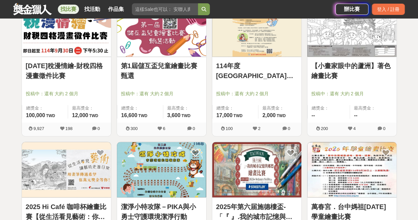
scroll to position [2914, 0]
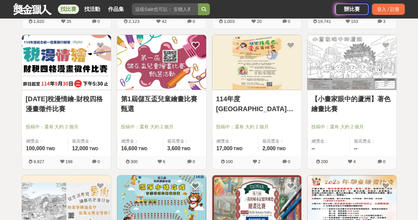
click at [84, 94] on link "114年稅漫情繪-財稅四格漫畫徵件比賽" at bounding box center [66, 104] width 81 height 20
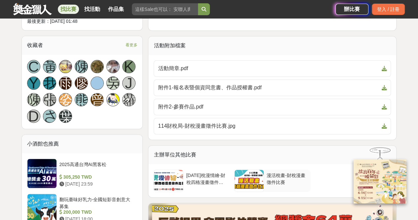
scroll to position [297, 0]
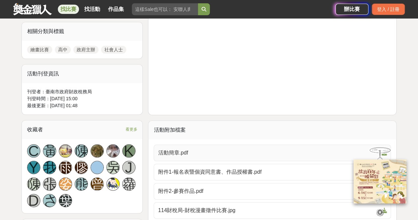
click at [186, 153] on span "活動簡章.pdf" at bounding box center [268, 153] width 221 height 8
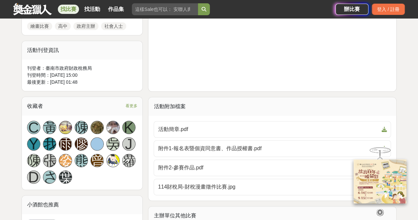
scroll to position [363, 0]
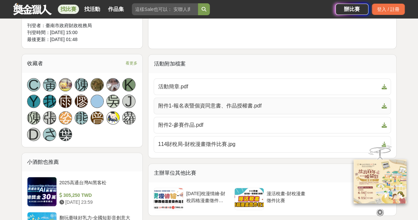
click at [386, 104] on icon at bounding box center [383, 105] width 5 height 5
click at [383, 123] on icon at bounding box center [383, 124] width 5 height 5
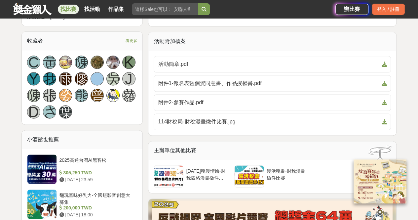
scroll to position [396, 0]
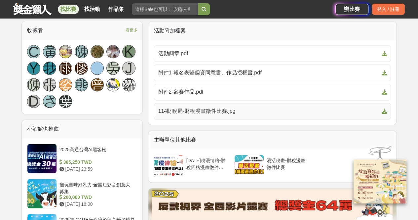
click at [385, 107] on span at bounding box center [382, 111] width 8 height 8
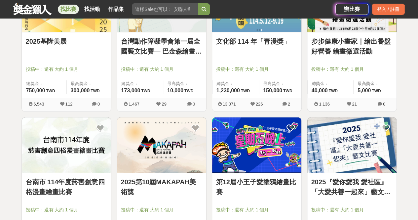
scroll to position [2914, 0]
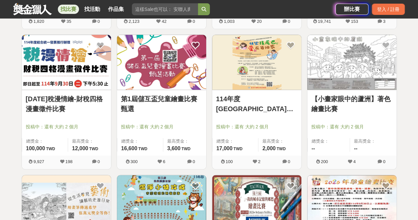
click at [256, 105] on link "114年度[GEOGRAPHIC_DATA]國中小動物保護教育宣導繪畫比賽 2025" at bounding box center [256, 104] width 81 height 20
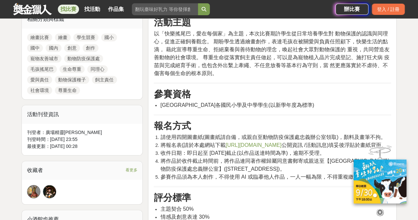
scroll to position [330, 0]
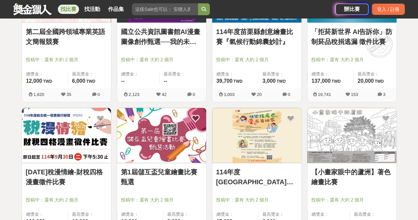
scroll to position [2914, 0]
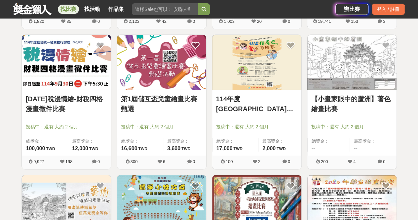
click at [361, 97] on link "【小畫家眼中的蘆洲】著色繪畫比賽" at bounding box center [351, 104] width 81 height 20
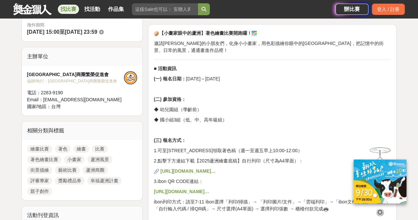
scroll to position [165, 0]
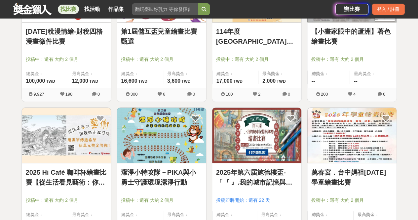
scroll to position [3013, 0]
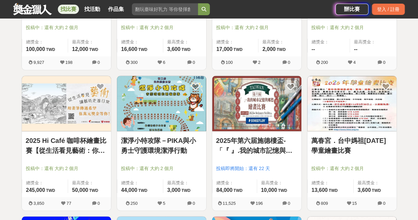
click at [85, 137] on link "2025 Hi Café 咖啡杯繪畫比賽【從生活看見藝術：你的早晨日記】" at bounding box center [66, 145] width 81 height 20
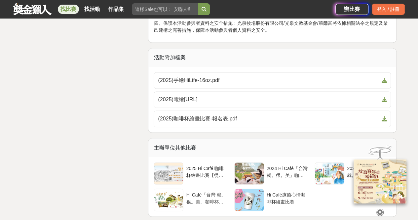
scroll to position [1717, 0]
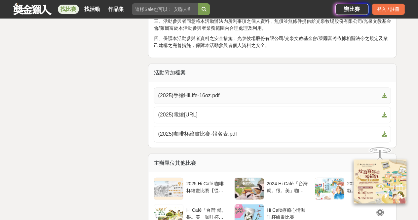
click at [382, 93] on icon at bounding box center [383, 95] width 5 height 5
click at [383, 112] on icon at bounding box center [383, 114] width 5 height 5
click at [384, 132] on icon at bounding box center [383, 133] width 5 height 5
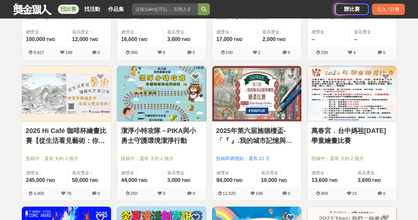
scroll to position [3046, 0]
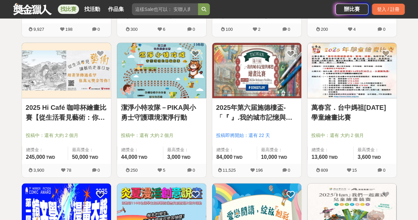
click at [165, 111] on link "潔淨小特攻隊－PIKA與小勇士守護環境潔淨行動" at bounding box center [161, 112] width 81 height 20
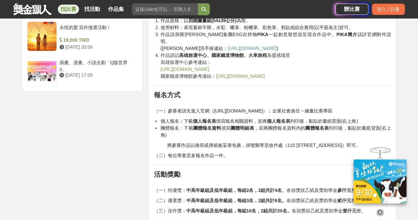
scroll to position [924, 0]
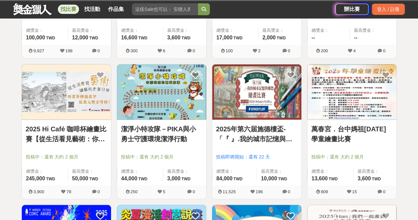
scroll to position [3046, 0]
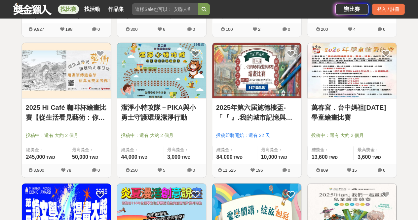
click at [271, 116] on link "2025年第六届施德樓盃-「『 』.我的城市記憶與鄉愁」繪畫比賽" at bounding box center [256, 112] width 81 height 20
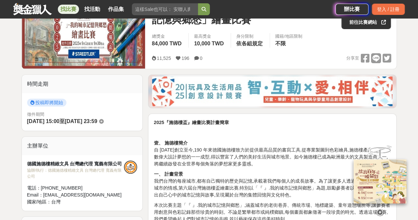
scroll to position [99, 0]
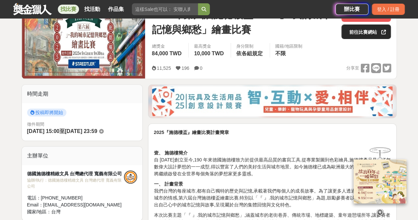
click at [346, 32] on link "前往比賽網站" at bounding box center [366, 31] width 50 height 15
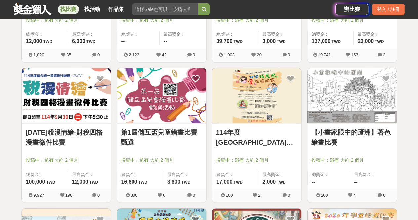
scroll to position [3046, 0]
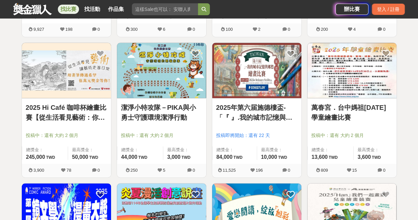
click at [314, 103] on link "萬春宮．台中媽祖[DATE]學童繪畫比賽" at bounding box center [351, 112] width 81 height 20
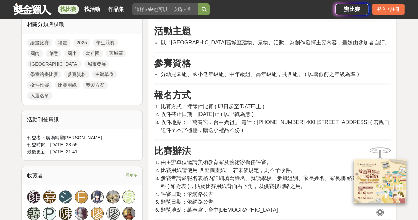
scroll to position [363, 0]
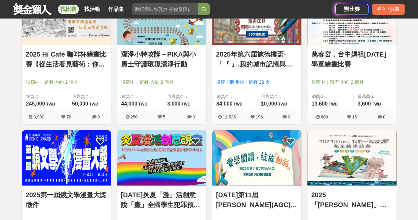
scroll to position [3211, 0]
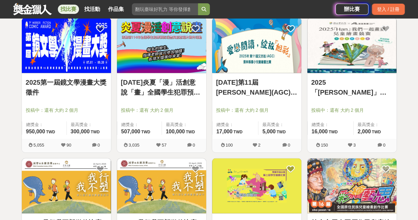
click at [144, 89] on link "[DATE]炎夏「漫」活創意說「畫」全國學生犯罪預防漫畫與創意短片徵件" at bounding box center [161, 87] width 81 height 20
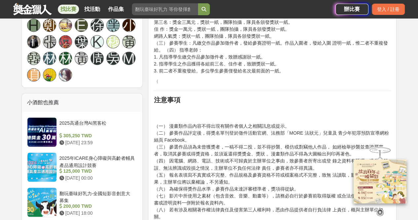
scroll to position [462, 0]
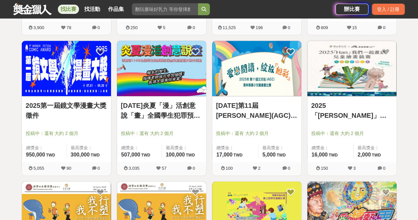
scroll to position [3178, 0]
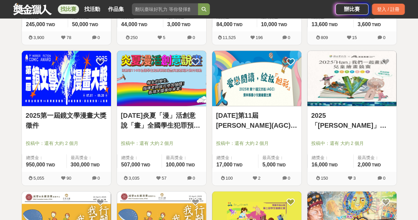
click at [270, 120] on link "[DATE]第11屆[PERSON_NAME](AGC) 雲林縣國小兒童繪畫比賽" at bounding box center [256, 120] width 81 height 20
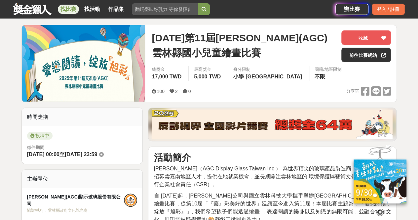
scroll to position [66, 0]
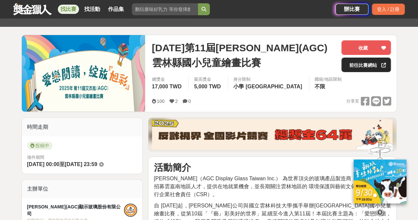
click at [354, 66] on link "前往比賽網站" at bounding box center [366, 64] width 50 height 15
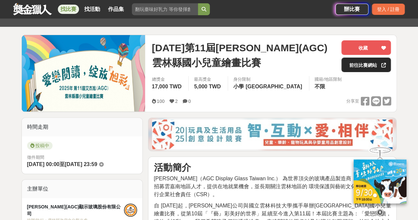
click at [351, 58] on link "前往比賽網站" at bounding box center [366, 64] width 50 height 15
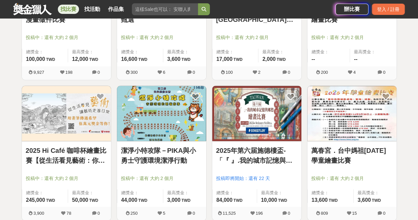
scroll to position [3178, 0]
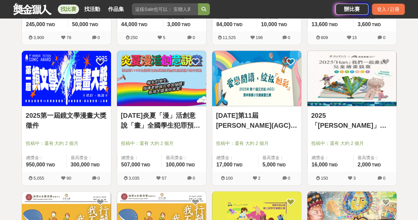
click at [356, 116] on link "2025「[PERSON_NAME]」我們一起畫畫" at bounding box center [351, 120] width 81 height 20
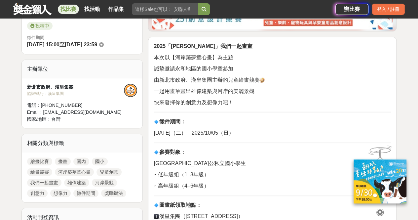
scroll to position [231, 0]
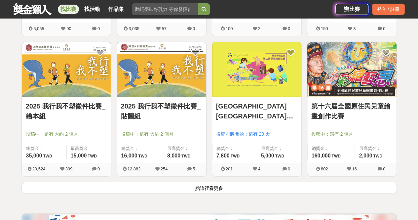
scroll to position [3343, 0]
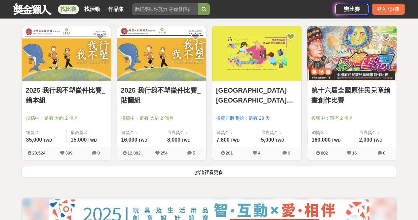
click at [90, 85] on link "2025 我行我不塑徵件比賽_繪本組" at bounding box center [66, 95] width 81 height 20
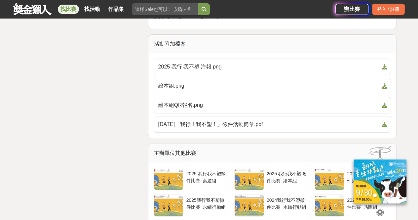
scroll to position [1089, 0]
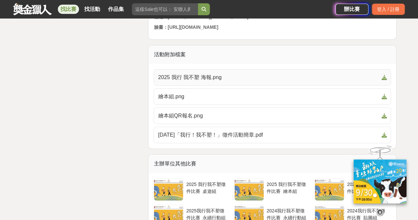
click at [384, 80] on icon at bounding box center [383, 77] width 5 height 5
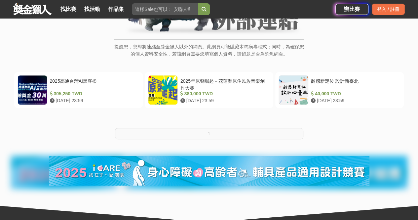
scroll to position [99, 0]
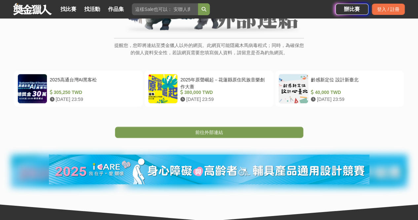
click at [194, 138] on div "提醒您，您即將連結至獎金獵人以外的網頁。此網頁可能隱藏木馬病毒程式；同時，為確保您的個人資料安全性，若該網頁需要您填寫個人資料，請留意是否為釣魚網頁。 202…" at bounding box center [209, 76] width 418 height 287
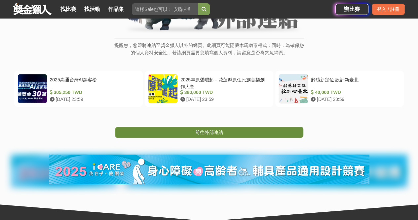
click at [194, 137] on link "前往外部連結" at bounding box center [209, 131] width 188 height 11
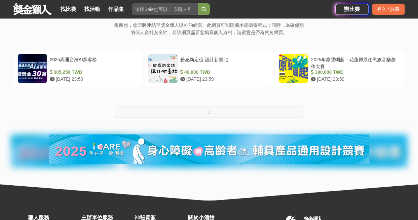
scroll to position [132, 0]
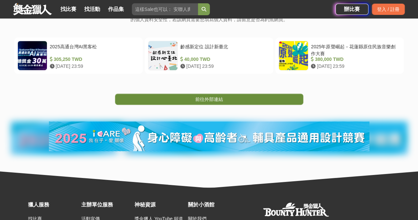
click at [207, 101] on span "前往外部連結" at bounding box center [209, 98] width 28 height 5
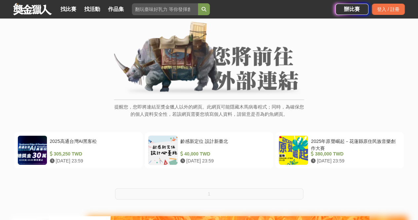
scroll to position [99, 0]
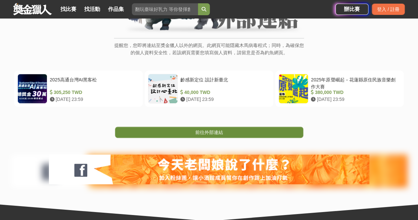
click at [199, 137] on link "前往外部連結" at bounding box center [209, 131] width 188 height 11
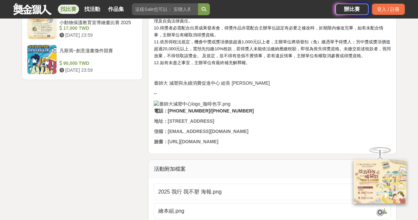
scroll to position [1056, 0]
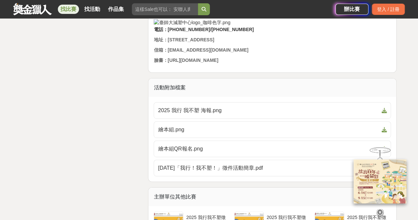
click at [223, 92] on div "活動附加檔案" at bounding box center [272, 87] width 248 height 18
click at [384, 132] on icon at bounding box center [383, 129] width 5 height 5
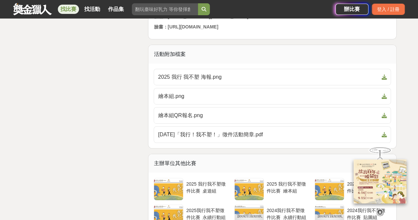
scroll to position [1122, 0]
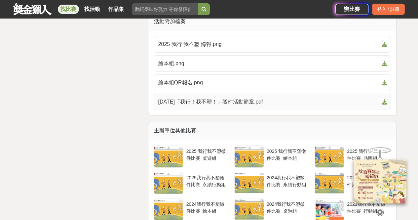
click at [385, 104] on icon at bounding box center [383, 101] width 5 height 5
click at [382, 85] on icon at bounding box center [383, 82] width 5 height 5
click at [383, 47] on icon at bounding box center [383, 44] width 5 height 5
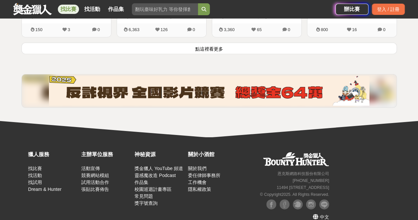
scroll to position [951, 0]
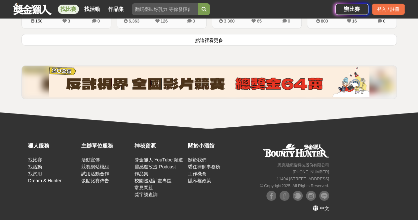
click at [219, 38] on button "點這裡看更多" at bounding box center [208, 40] width 375 height 12
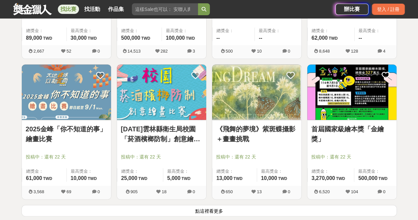
scroll to position [1791, 0]
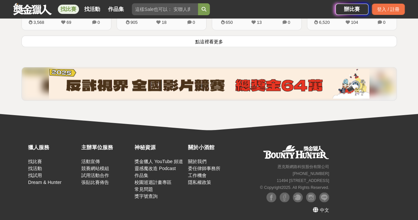
click at [214, 40] on button "點這裡看更多" at bounding box center [208, 41] width 375 height 12
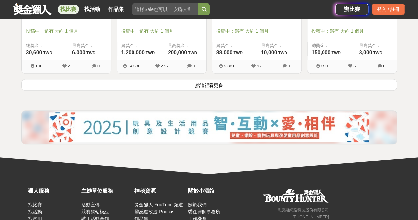
scroll to position [2631, 0]
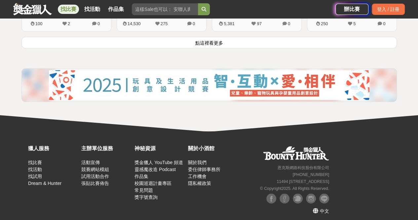
click at [217, 43] on button "點這裡看更多" at bounding box center [208, 43] width 375 height 12
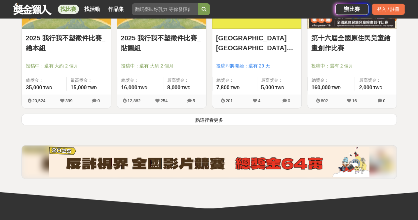
scroll to position [3404, 0]
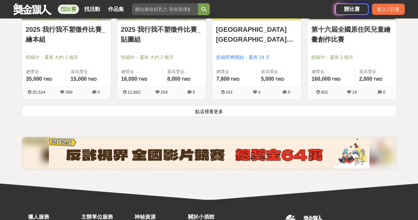
click at [223, 105] on button "點這裡看更多" at bounding box center [208, 111] width 375 height 12
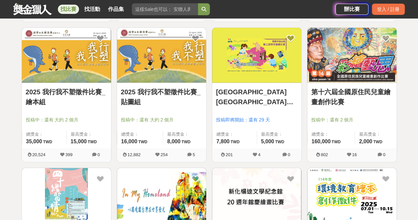
scroll to position [3338, 0]
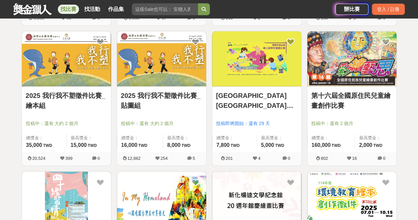
click at [188, 95] on link "2025 我行我不塑徵件比賽_貼圖組" at bounding box center [161, 100] width 81 height 20
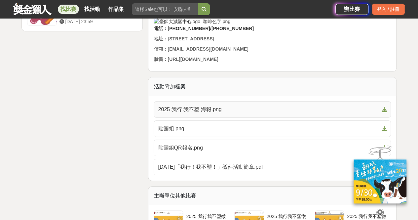
scroll to position [1056, 0]
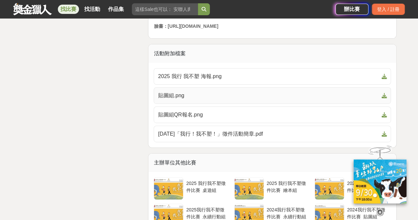
click at [384, 98] on icon at bounding box center [383, 95] width 5 height 5
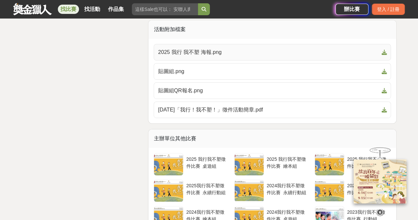
scroll to position [1089, 0]
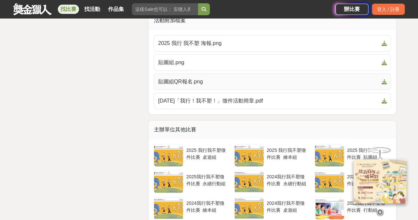
click at [381, 84] on icon at bounding box center [383, 81] width 5 height 5
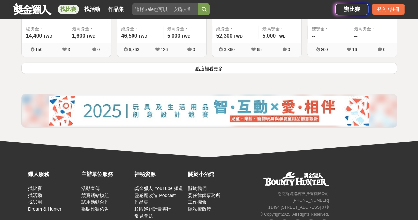
scroll to position [950, 0]
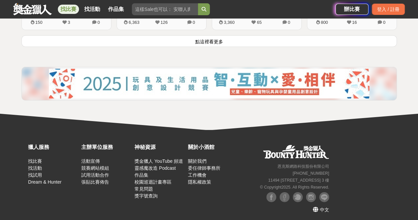
click at [214, 40] on button "點這裡看更多" at bounding box center [208, 41] width 375 height 12
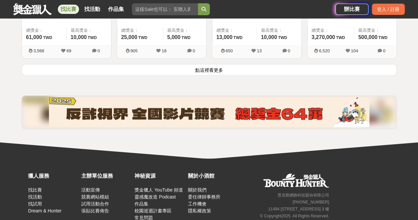
scroll to position [1775, 0]
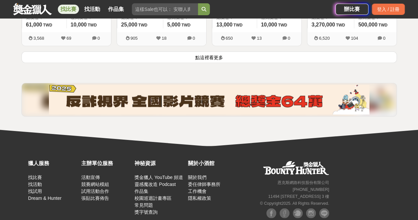
click at [222, 54] on button "點這裡看更多" at bounding box center [208, 57] width 375 height 12
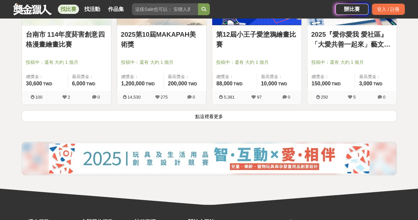
scroll to position [2568, 0]
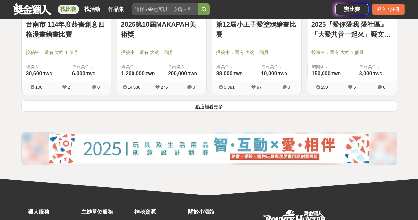
click at [217, 104] on button "點這裡看更多" at bounding box center [208, 106] width 375 height 12
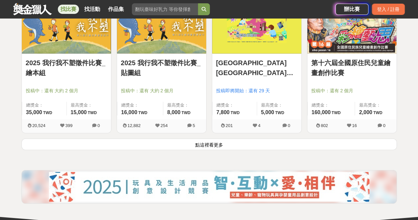
scroll to position [3360, 0]
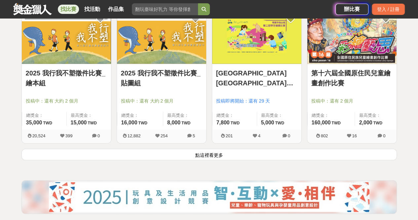
click at [224, 149] on button "點這裡看更多" at bounding box center [208, 155] width 375 height 12
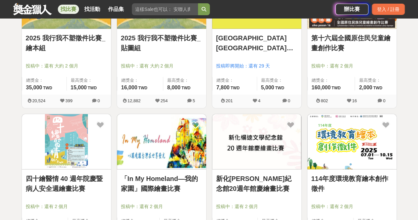
scroll to position [3492, 0]
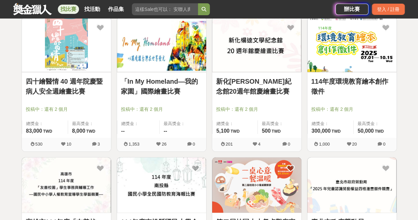
click at [63, 96] on div at bounding box center [68, 100] width 85 height 8
click at [156, 87] on link "「In My Homeland—我的家園」國際繪畫比賽" at bounding box center [161, 86] width 81 height 20
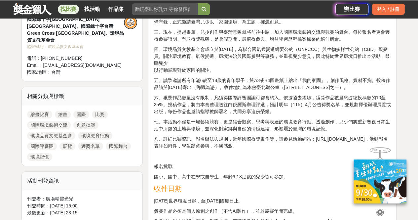
scroll to position [264, 0]
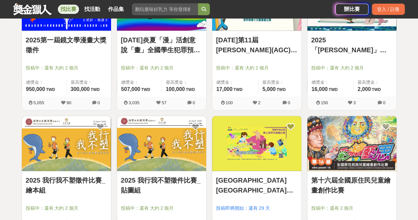
scroll to position [3492, 0]
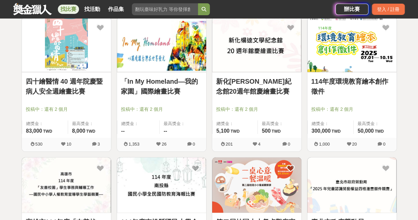
click at [81, 96] on div at bounding box center [68, 100] width 85 height 8
click at [81, 89] on link "四十繪醫情 40 週年院慶暨病人安全週繪畫比賽" at bounding box center [66, 86] width 81 height 20
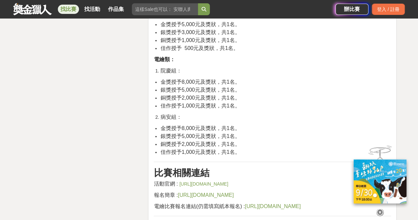
scroll to position [1188, 0]
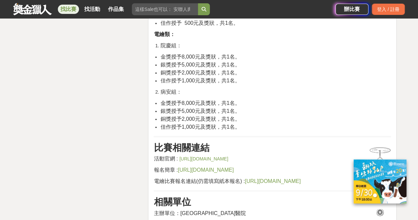
click at [233, 167] on span "https://drive.google.com/drive/folders/1IkkdWSp0PnfEGhOm0MZbuAdxafumbtRS?usp=dr…" at bounding box center [206, 170] width 56 height 6
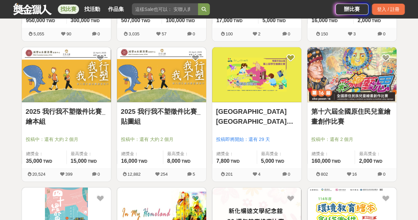
scroll to position [3492, 0]
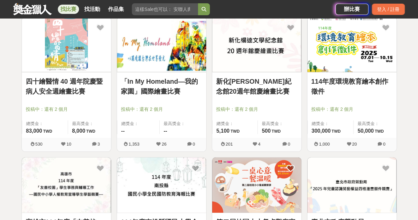
click at [248, 88] on link "新化楊逵文學紀念館20週年館慶繪畫比賽" at bounding box center [256, 86] width 81 height 20
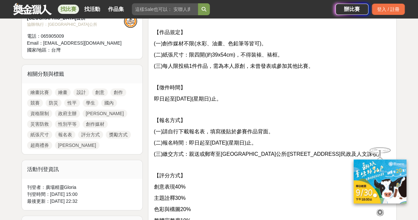
scroll to position [330, 0]
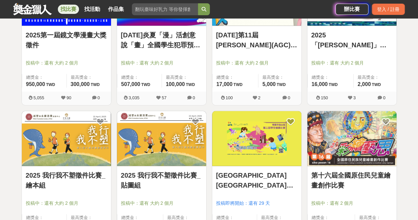
scroll to position [3492, 0]
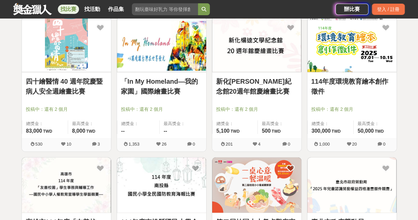
click at [330, 77] on link "114年度環境教育繪本創作徵件" at bounding box center [351, 86] width 81 height 20
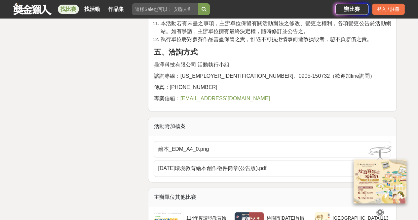
scroll to position [1684, 0]
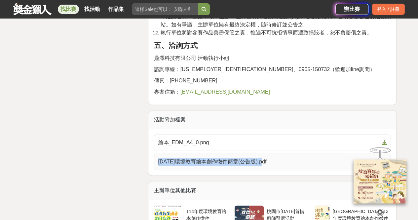
drag, startPoint x: 265, startPoint y: 146, endPoint x: 264, endPoint y: 155, distance: 9.0
click at [264, 155] on div "繪本_EDM_A4_0.png 114年環境教育繪本創作徵件簡章(公告版).pdf" at bounding box center [272, 152] width 250 height 46
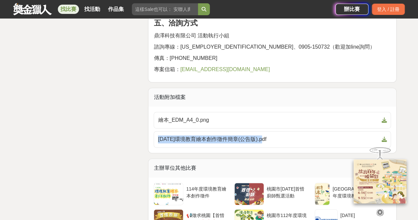
scroll to position [1717, 0]
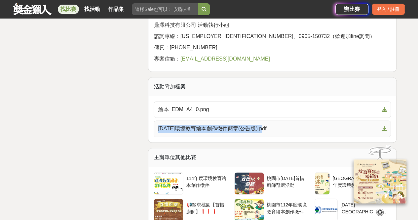
click at [383, 126] on span at bounding box center [382, 128] width 8 height 8
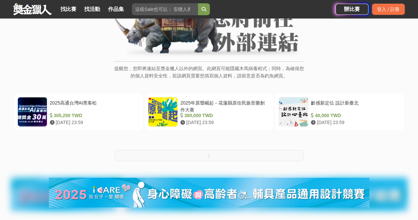
scroll to position [99, 0]
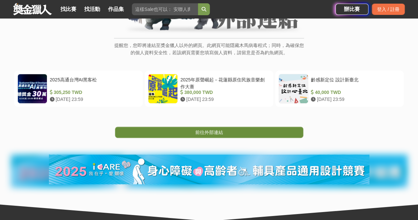
click at [225, 132] on link "前往外部連結" at bounding box center [209, 131] width 188 height 11
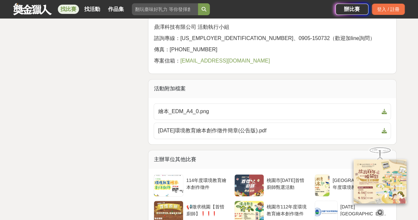
scroll to position [1717, 0]
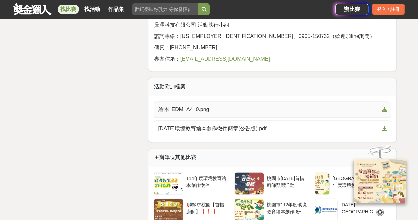
click at [384, 107] on icon at bounding box center [383, 109] width 5 height 5
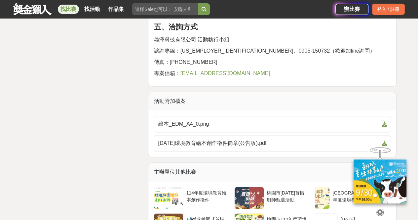
scroll to position [1717, 0]
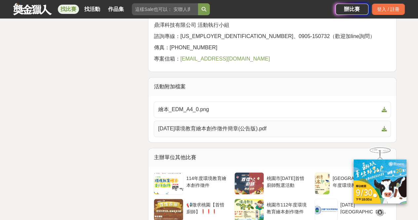
click at [385, 126] on icon at bounding box center [383, 128] width 5 height 5
click at [384, 107] on icon at bounding box center [383, 109] width 5 height 5
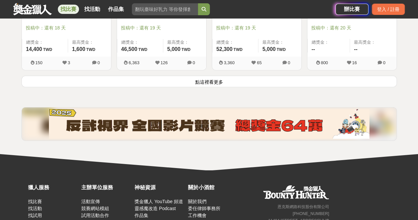
scroll to position [951, 0]
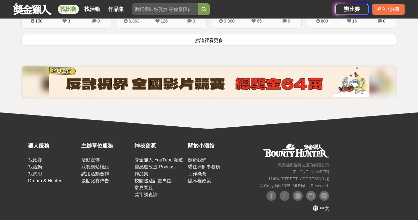
click at [185, 39] on button "點這裡看更多" at bounding box center [208, 40] width 375 height 12
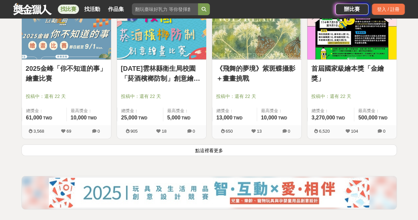
scroll to position [1711, 0]
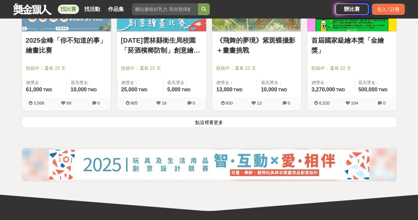
click at [211, 120] on button "點這裡看更多" at bounding box center [208, 122] width 375 height 12
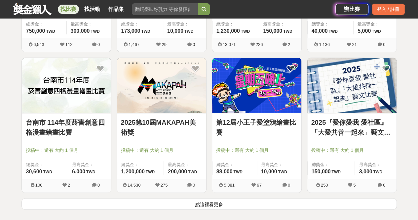
scroll to position [2569, 0]
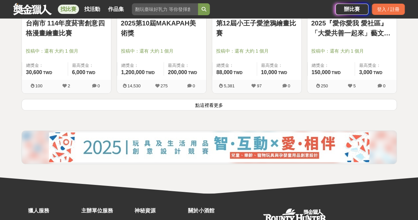
click at [212, 102] on button "點這裡看更多" at bounding box center [208, 105] width 375 height 12
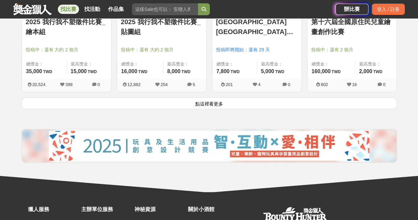
scroll to position [3427, 0]
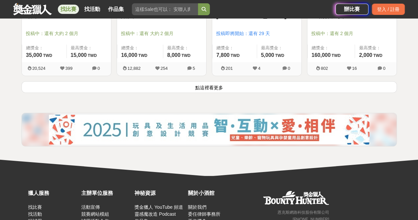
click at [217, 86] on button "點這裡看更多" at bounding box center [208, 87] width 375 height 12
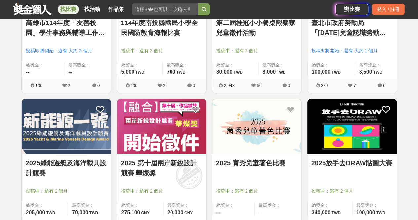
scroll to position [3692, 0]
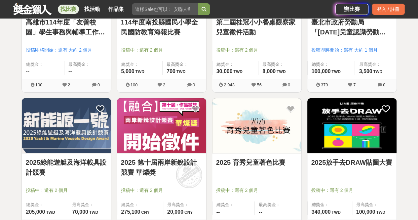
click at [261, 157] on link "2025 育秀兒童著色比賽" at bounding box center [256, 162] width 81 height 10
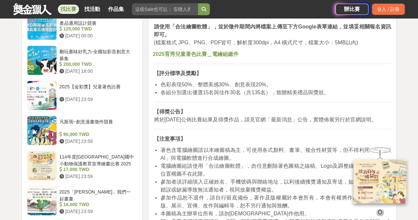
scroll to position [561, 0]
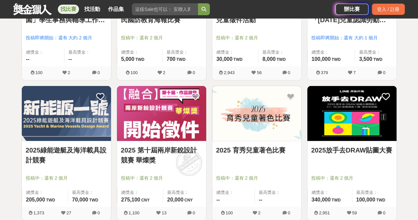
scroll to position [3725, 0]
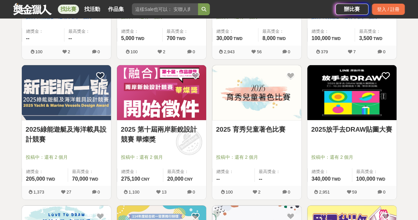
click at [341, 124] on link "2025放手去DRAW貼圖大賽" at bounding box center [351, 129] width 81 height 10
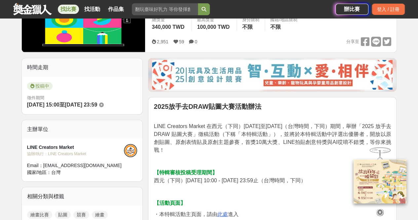
scroll to position [165, 0]
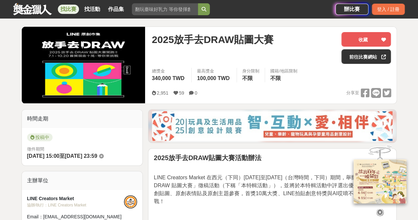
scroll to position [66, 0]
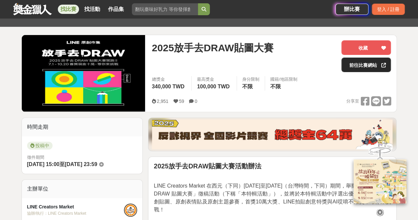
click at [353, 65] on link "前往比賽網站" at bounding box center [366, 64] width 50 height 15
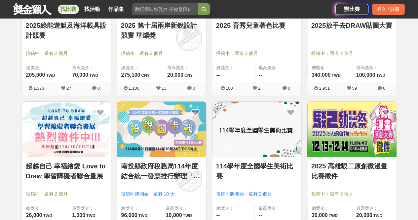
scroll to position [3857, 0]
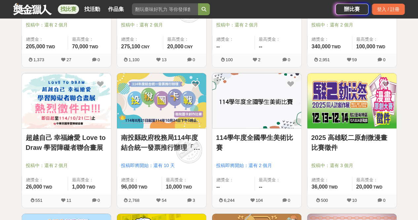
click at [262, 137] on link "114學年度全國學生美術比賽" at bounding box center [256, 142] width 81 height 20
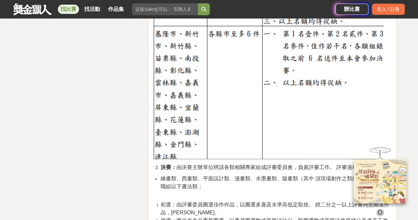
scroll to position [1651, 0]
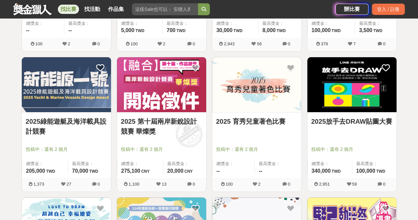
scroll to position [3857, 0]
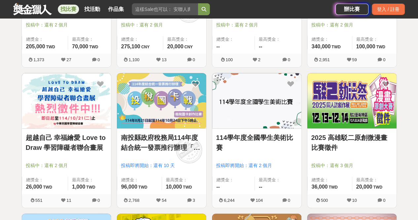
click at [260, 135] on link "114學年度全國學生美術比賽" at bounding box center [256, 142] width 81 height 20
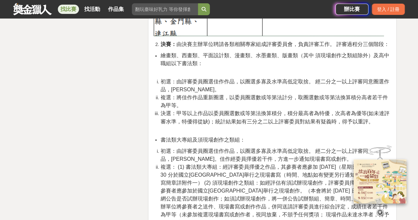
scroll to position [1783, 0]
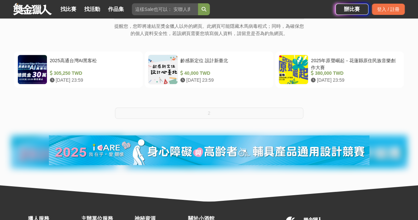
scroll to position [165, 0]
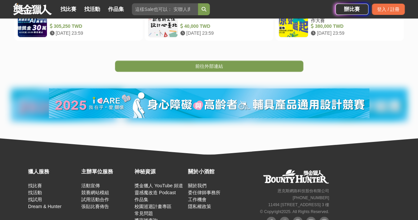
click at [207, 72] on div "提醒您，您即將連結至獎金獵人以外的網頁。此網頁可能隱藏木馬病毒程式；同時，為確保您的個人資料安全性，若該網頁需要您填寫個人資料，請留意是否為釣魚網頁。 202…" at bounding box center [209, 10] width 418 height 287
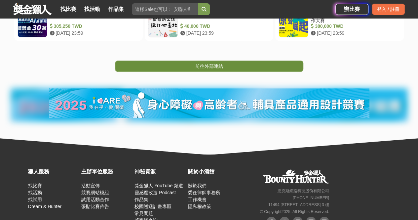
click at [224, 68] on link "前往外部連結" at bounding box center [209, 65] width 188 height 11
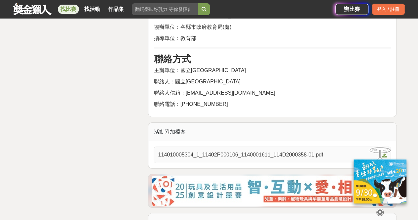
scroll to position [3592, 0]
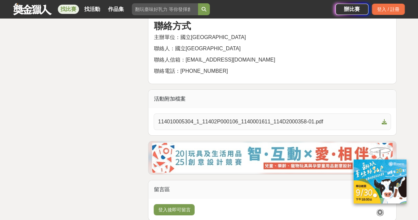
click at [383, 119] on icon at bounding box center [383, 121] width 5 height 5
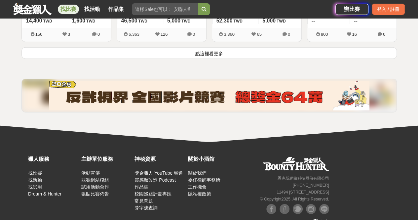
scroll to position [951, 0]
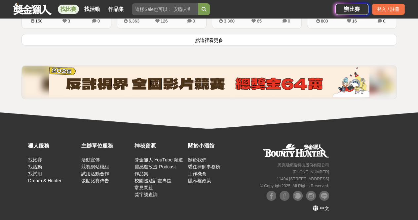
click at [221, 37] on button "點這裡看更多" at bounding box center [208, 40] width 375 height 12
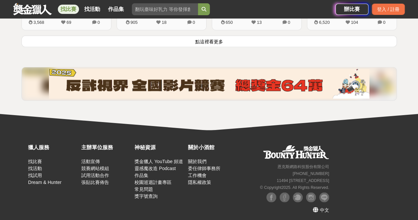
scroll to position [1725, 0]
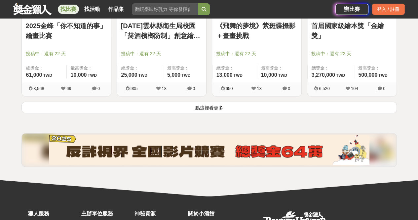
click at [234, 105] on button "點這裡看更多" at bounding box center [208, 107] width 375 height 12
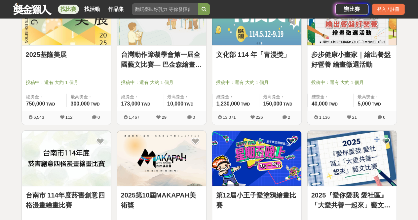
scroll to position [2584, 0]
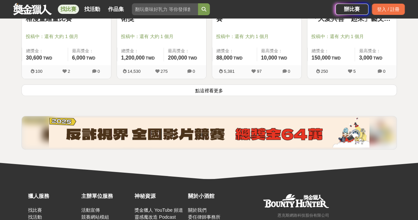
click at [234, 86] on button "點這裡看更多" at bounding box center [208, 90] width 375 height 12
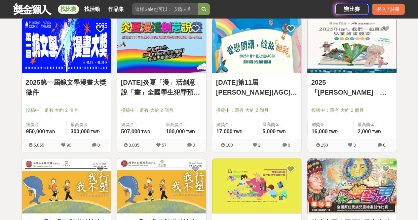
scroll to position [3343, 0]
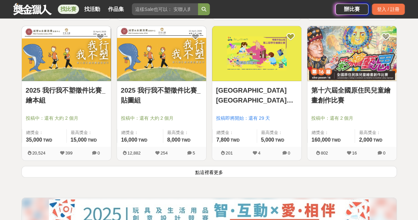
click at [218, 167] on button "點這裡看更多" at bounding box center [208, 172] width 375 height 12
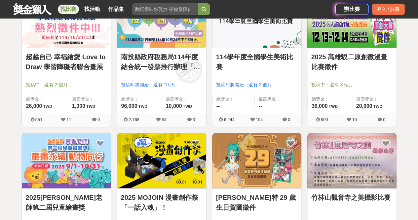
scroll to position [3970, 0]
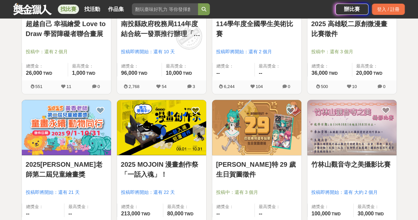
click at [71, 165] on link "2025[PERSON_NAME]老師第二屆兒童繪畫獎" at bounding box center [66, 169] width 81 height 20
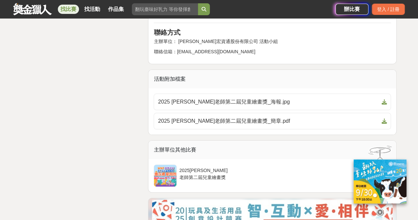
scroll to position [1255, 0]
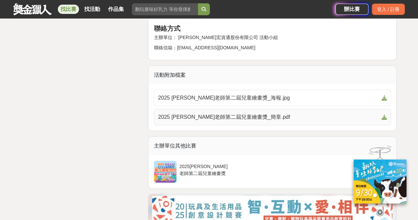
click at [385, 114] on icon at bounding box center [383, 116] width 5 height 5
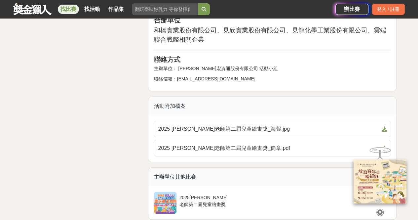
scroll to position [1255, 0]
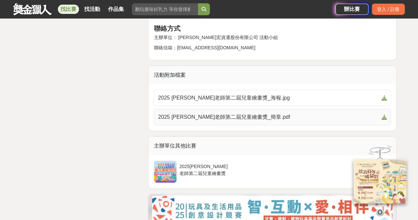
click at [385, 114] on icon at bounding box center [383, 116] width 5 height 5
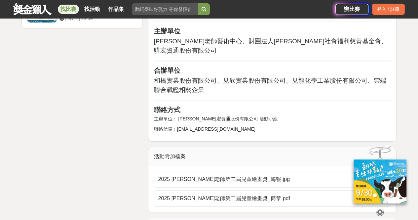
scroll to position [1222, 0]
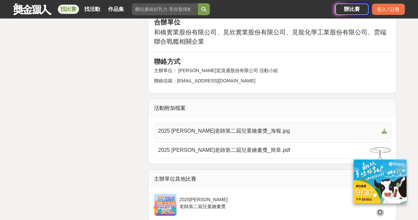
click at [384, 128] on icon at bounding box center [383, 130] width 5 height 5
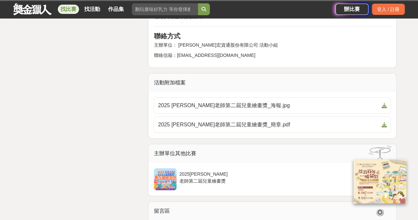
scroll to position [1168, 0]
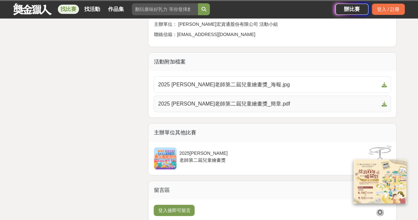
click at [373, 100] on span "2025 [PERSON_NAME]老師第二屆兒童繪畫獎_簡章.pdf" at bounding box center [268, 104] width 221 height 8
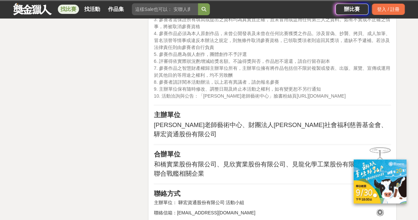
scroll to position [1188, 0]
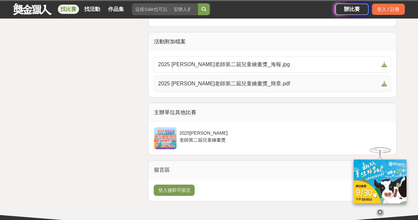
click at [385, 81] on icon at bounding box center [383, 83] width 5 height 5
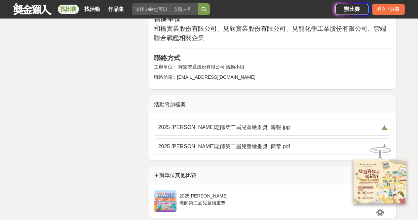
scroll to position [1255, 0]
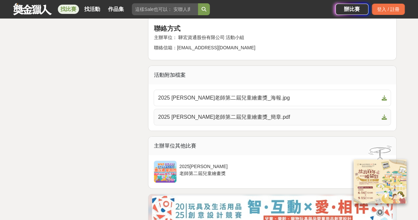
click at [383, 114] on icon at bounding box center [383, 116] width 5 height 5
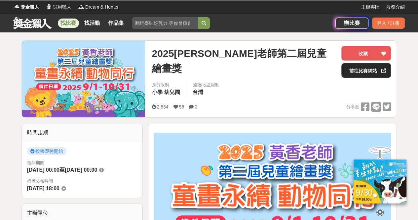
click at [364, 73] on link "前往比賽網站" at bounding box center [366, 70] width 50 height 15
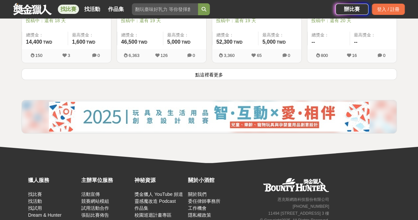
scroll to position [951, 0]
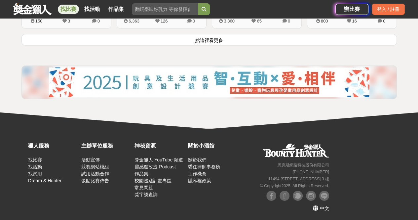
click at [212, 39] on button "點這裡看更多" at bounding box center [208, 40] width 375 height 12
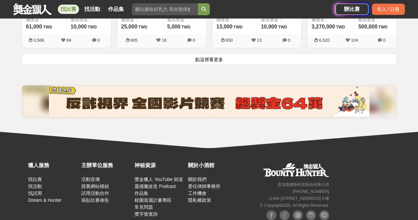
scroll to position [1791, 0]
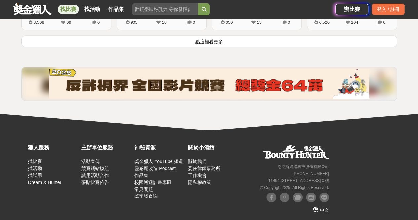
click at [217, 41] on button "點這裡看更多" at bounding box center [208, 41] width 375 height 12
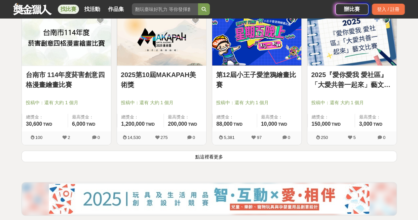
scroll to position [2631, 0]
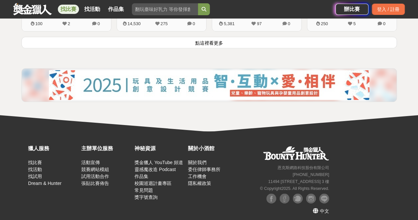
click at [213, 41] on button "點這裡看更多" at bounding box center [208, 43] width 375 height 12
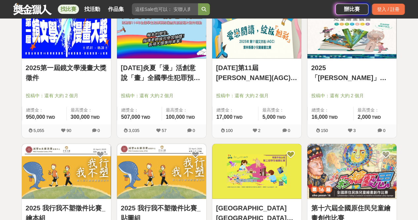
scroll to position [3424, 0]
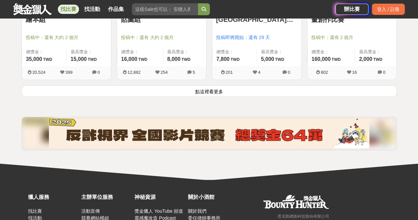
click at [213, 85] on button "點這裡看更多" at bounding box center [208, 91] width 375 height 12
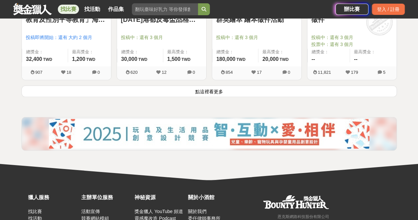
scroll to position [4311, 0]
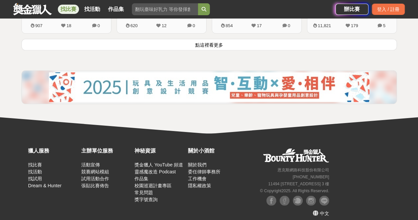
click at [219, 39] on button "點這裡看更多" at bounding box center [208, 45] width 375 height 12
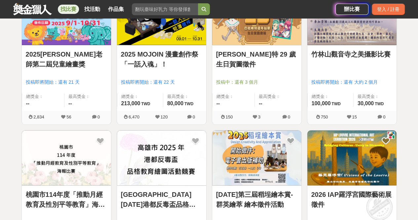
scroll to position [4014, 0]
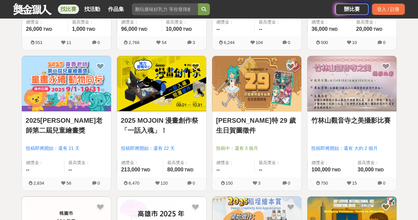
click at [263, 115] on link "[PERSON_NAME]特 29 歲生日賀圖徵件" at bounding box center [256, 125] width 81 height 20
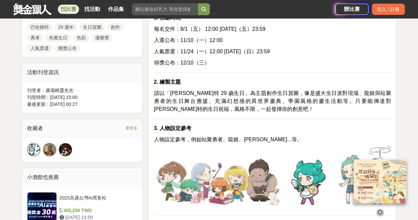
scroll to position [396, 0]
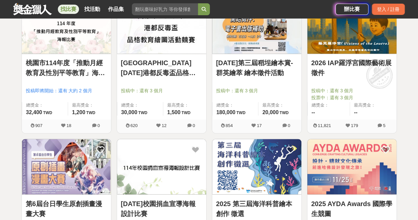
scroll to position [4212, 0]
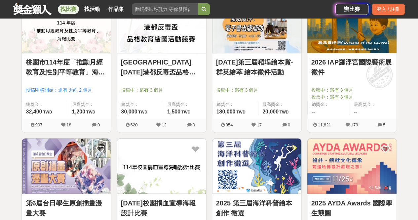
click at [94, 63] on link "桃園市114年度「推動月經教育及性別平等教育」海報比賽" at bounding box center [66, 67] width 81 height 20
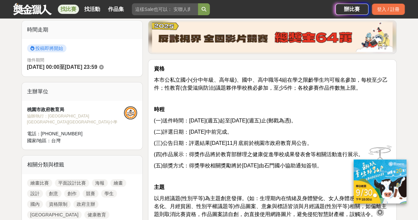
scroll to position [165, 0]
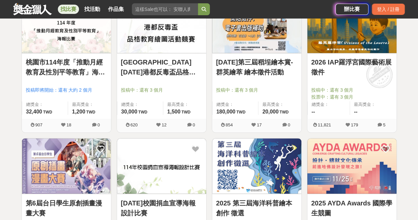
scroll to position [4179, 0]
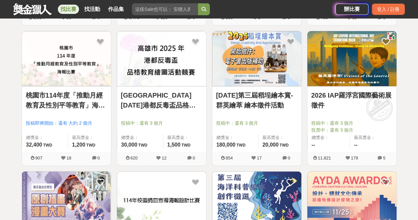
click at [252, 96] on link "2025年第三屆稻埕繪本賞-群英繪萃 繪本徵件活動" at bounding box center [256, 100] width 81 height 20
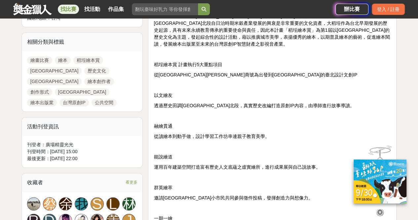
scroll to position [297, 0]
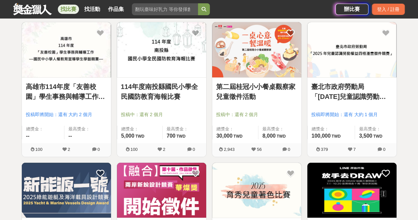
scroll to position [4179, 0]
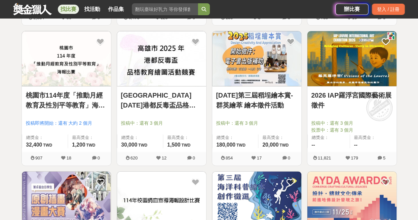
click at [345, 90] on link "2026 IAP羅浮宮國際藝術展徵件" at bounding box center [351, 100] width 81 height 20
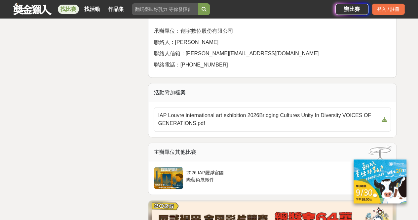
scroll to position [1643, 0]
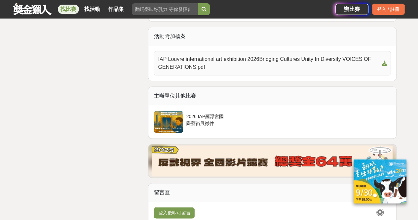
click at [384, 66] on icon at bounding box center [383, 62] width 5 height 5
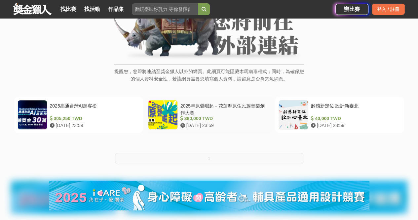
scroll to position [99, 0]
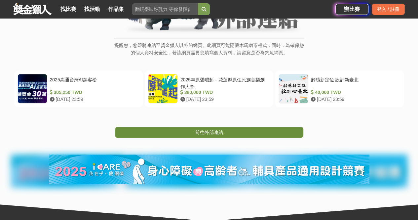
click at [207, 134] on span "前往外部連結" at bounding box center [209, 131] width 28 height 5
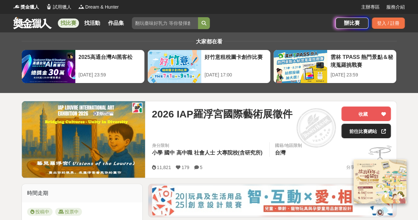
click at [353, 125] on link "前往比賽網站" at bounding box center [366, 130] width 50 height 15
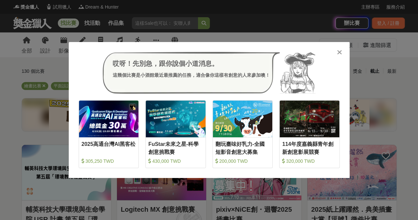
click at [339, 53] on icon at bounding box center [339, 52] width 5 height 7
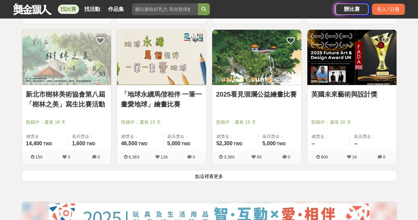
scroll to position [891, 0]
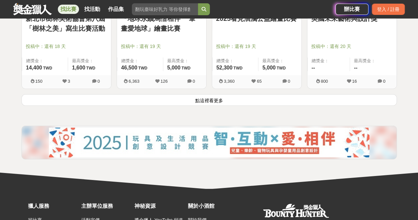
click at [213, 98] on button "點這裡看更多" at bounding box center [208, 100] width 375 height 12
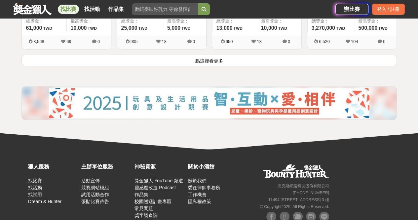
scroll to position [1783, 0]
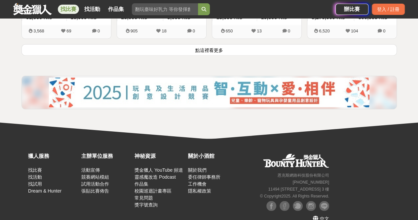
click at [205, 52] on button "點這裡看更多" at bounding box center [208, 50] width 375 height 12
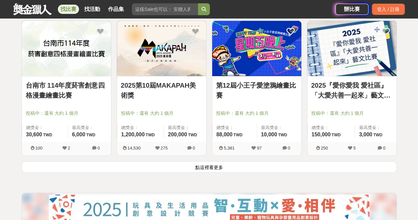
scroll to position [2542, 0]
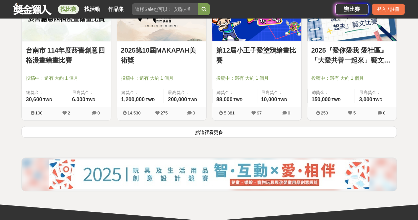
click at [203, 127] on button "點這裡看更多" at bounding box center [208, 132] width 375 height 12
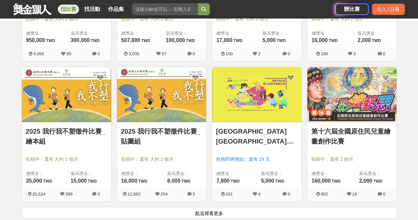
scroll to position [3305, 0]
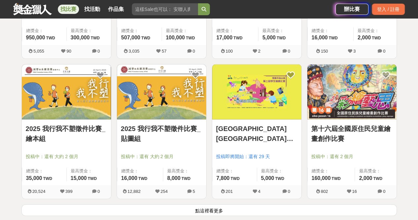
click at [192, 206] on button "點這裡看更多" at bounding box center [208, 210] width 375 height 12
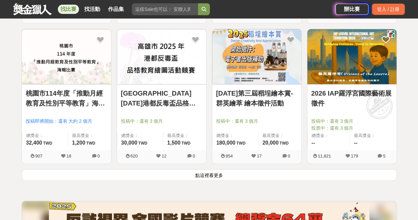
scroll to position [4196, 0]
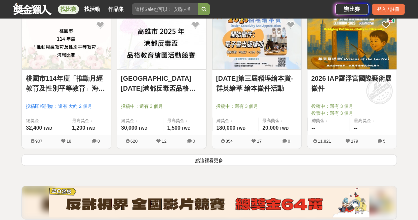
click at [206, 156] on button "點這裡看更多" at bounding box center [208, 160] width 375 height 12
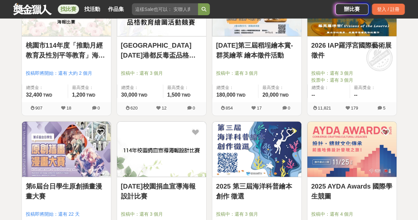
scroll to position [4262, 0]
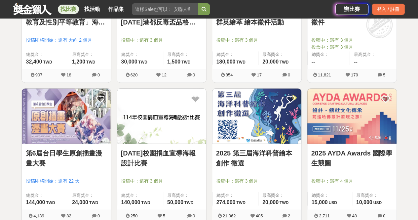
click at [165, 148] on link "[DATE]校園捐血宣導海報設計比賽" at bounding box center [161, 158] width 81 height 20
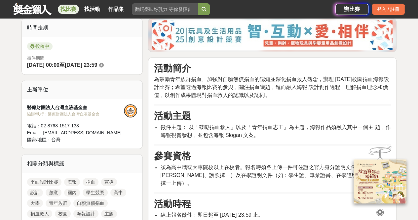
scroll to position [198, 0]
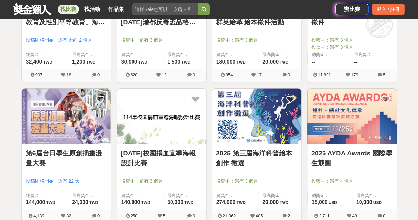
scroll to position [4295, 0]
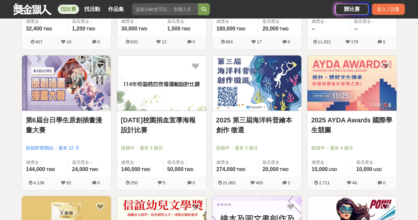
click at [260, 115] on link "2025 第三屆海洋科普繪本創作 徵選" at bounding box center [256, 125] width 81 height 20
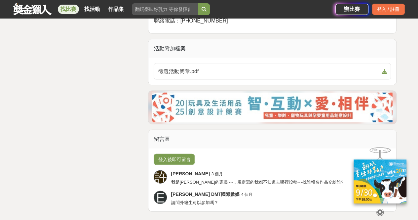
scroll to position [1948, 0]
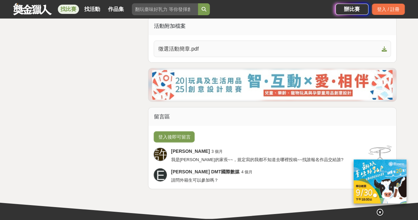
click at [383, 52] on icon at bounding box center [383, 48] width 5 height 5
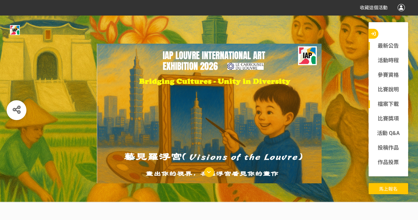
click at [382, 106] on link "檔案下載" at bounding box center [388, 104] width 40 height 8
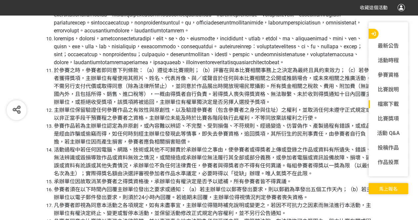
scroll to position [1871, 0]
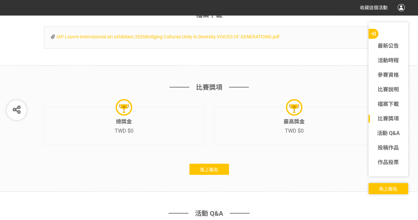
click at [278, 43] on div "IAP Louvre international art exhibition 2026Bridging Cultures Unity In Diversit…" at bounding box center [209, 37] width 316 height 14
click at [275, 39] on span "IAP Louvre international art exhibition 2026Bridging Cultures Unity In Diversit…" at bounding box center [167, 36] width 223 height 5
click at [380, 119] on link "比賽獎項" at bounding box center [388, 119] width 40 height 8
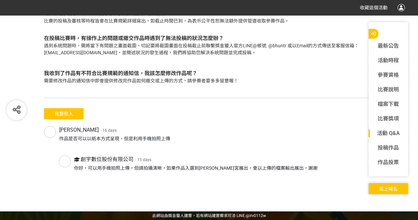
scroll to position [2313, 0]
click at [393, 104] on link "檔案下載" at bounding box center [388, 104] width 40 height 8
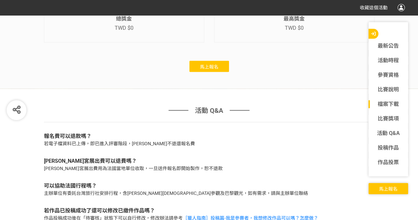
scroll to position [1871, 0]
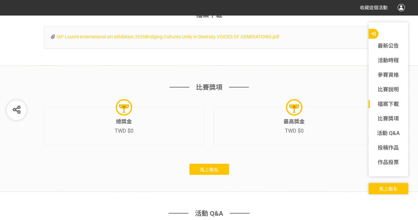
click at [274, 39] on span "IAP Louvre international art exhibition 2026Bridging Cultures Unity In Diversit…" at bounding box center [167, 36] width 223 height 5
click at [51, 39] on icon at bounding box center [53, 36] width 4 height 5
click at [61, 39] on span "IAP Louvre international art exhibition 2026Bridging Cultures Unity In Diversit…" at bounding box center [167, 36] width 223 height 5
click at [393, 46] on link "最新公告" at bounding box center [388, 46] width 40 height 8
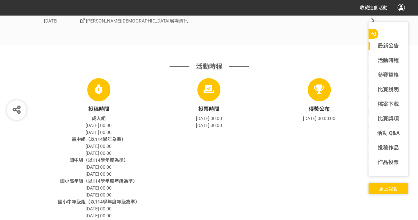
scroll to position [170, 0]
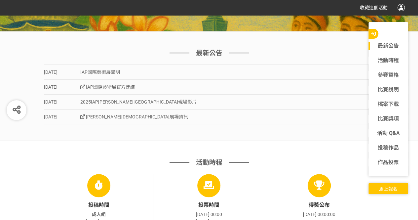
click at [104, 118] on span "[PERSON_NAME][DEMOGRAPHIC_DATA]展場資訊" at bounding box center [134, 116] width 108 height 5
click at [148, 102] on span "2025IAP[PERSON_NAME][GEOGRAPHIC_DATA]現場影片" at bounding box center [138, 101] width 116 height 5
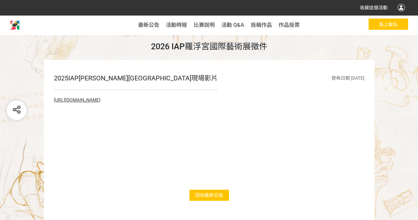
click at [100, 102] on link "[URL][DOMAIN_NAME]" at bounding box center [77, 99] width 47 height 5
click at [290, 25] on span "作品投票" at bounding box center [288, 25] width 21 height 6
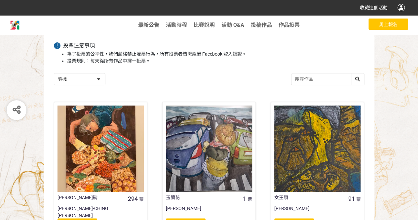
scroll to position [66, 0]
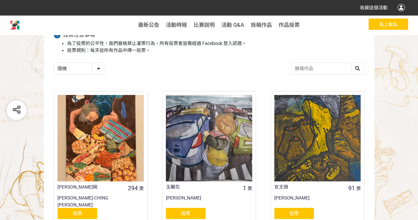
click at [123, 144] on div at bounding box center [100, 138] width 86 height 86
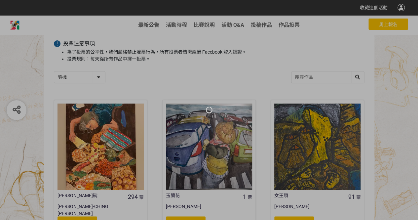
scroll to position [66, 0]
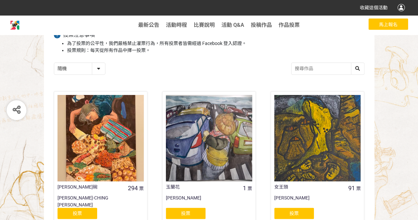
click at [218, 166] on div at bounding box center [209, 138] width 86 height 86
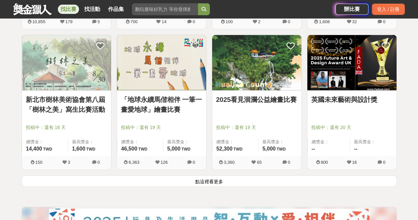
scroll to position [858, 0]
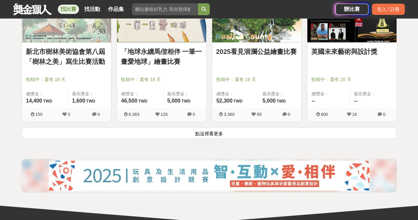
click at [218, 132] on button "點這裡看更多" at bounding box center [208, 133] width 375 height 12
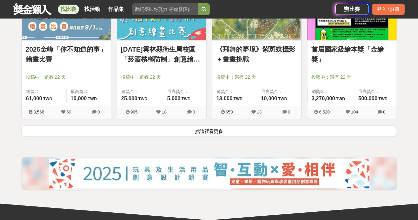
scroll to position [1783, 0]
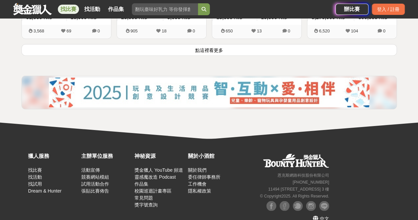
click at [222, 47] on button "點這裡看更多" at bounding box center [208, 50] width 375 height 12
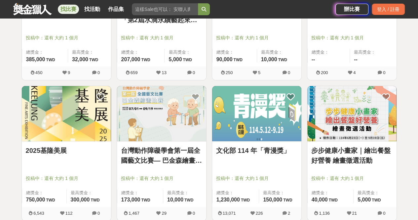
scroll to position [2509, 0]
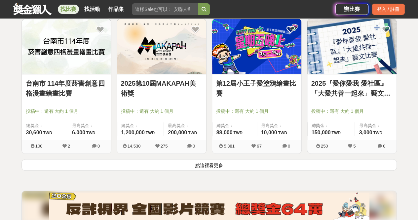
click at [213, 162] on button "點這裡看更多" at bounding box center [208, 165] width 375 height 12
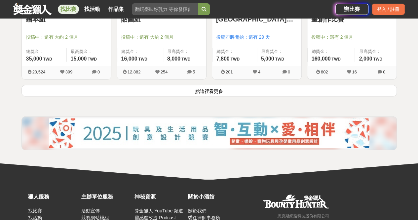
scroll to position [3433, 0]
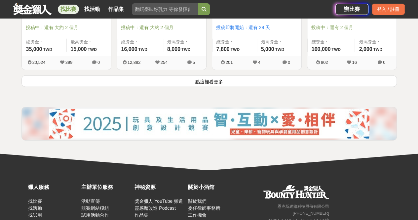
click at [209, 78] on button "點這裡看更多" at bounding box center [208, 81] width 375 height 12
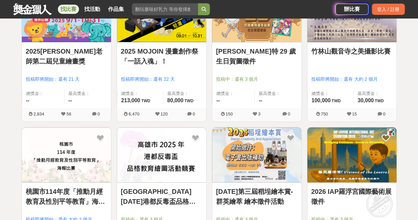
scroll to position [4226, 0]
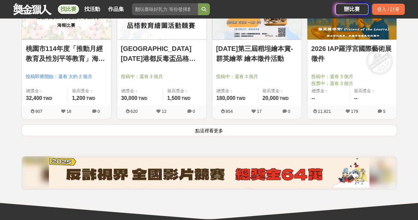
click at [205, 124] on button "點這裡看更多" at bounding box center [208, 130] width 375 height 12
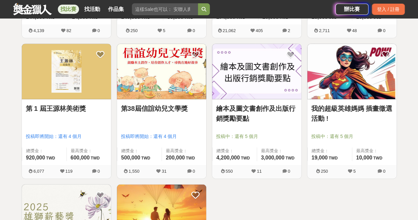
scroll to position [4457, 0]
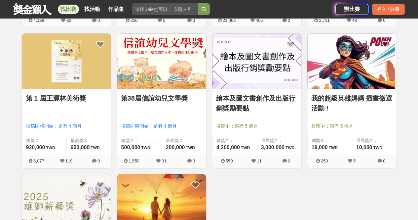
click at [168, 93] on link "第38屆信誼幼兒文學獎" at bounding box center [161, 98] width 81 height 10
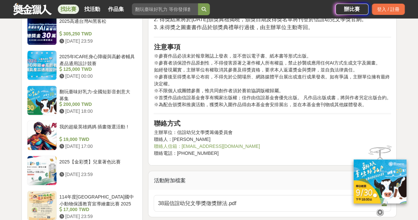
scroll to position [594, 0]
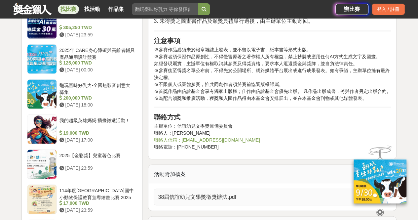
click at [384, 194] on icon at bounding box center [383, 196] width 5 height 5
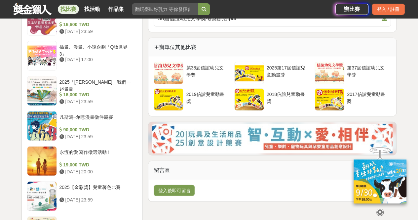
scroll to position [660, 0]
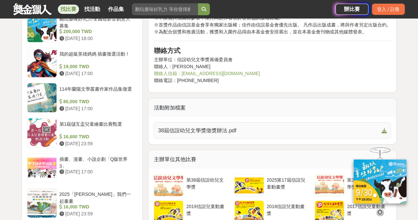
click at [386, 128] on icon at bounding box center [383, 130] width 5 height 5
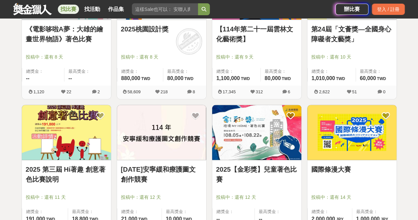
scroll to position [865, 0]
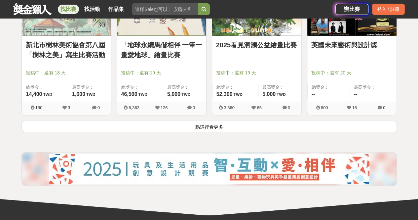
click at [223, 128] on button "點這裡看更多" at bounding box center [208, 126] width 375 height 12
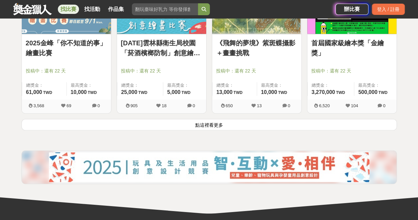
scroll to position [1756, 0]
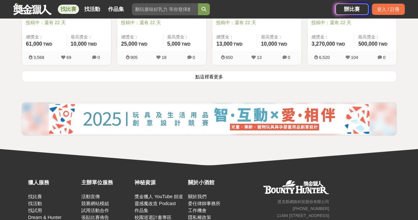
click at [219, 73] on button "點這裡看更多" at bounding box center [208, 76] width 375 height 12
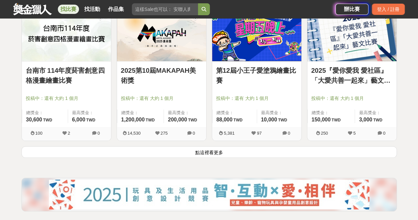
scroll to position [2549, 0]
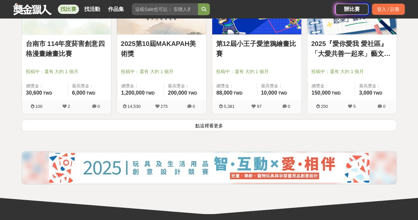
click at [211, 121] on button "點這裡看更多" at bounding box center [208, 125] width 375 height 12
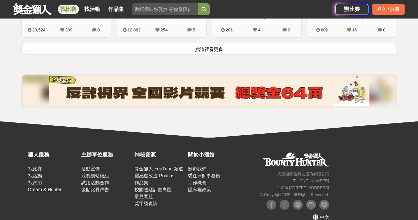
scroll to position [3471, 0]
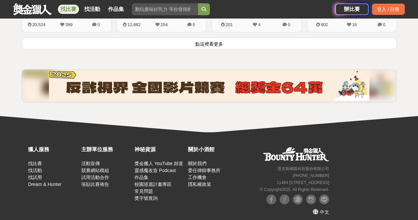
click at [212, 41] on button "點這裡看更多" at bounding box center [208, 44] width 375 height 12
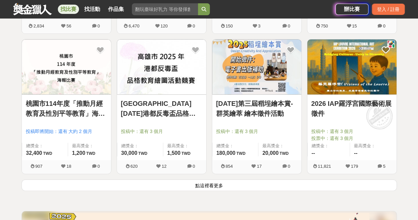
scroll to position [4230, 0]
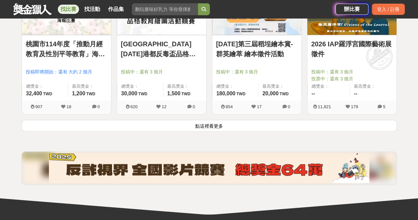
click at [238, 122] on button "點這裡看更多" at bounding box center [208, 126] width 375 height 12
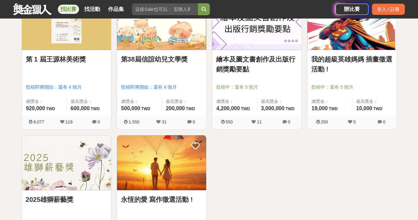
scroll to position [4494, 0]
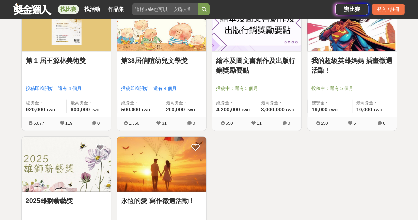
click at [262, 58] on link "繪本及圖文書創作及出版行銷獎勵要點" at bounding box center [256, 65] width 81 height 20
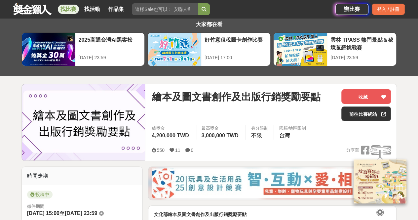
scroll to position [17, 0]
click at [352, 117] on link "前往比賽網站" at bounding box center [366, 113] width 50 height 15
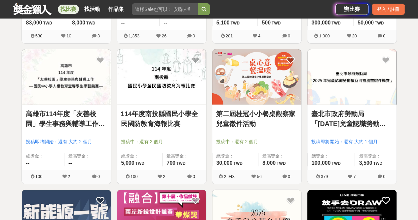
scroll to position [4494, 0]
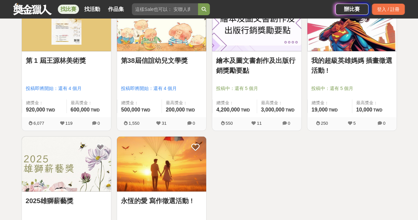
click at [343, 55] on link "我的超級英雄媽媽 插畫徵選活動 !" at bounding box center [351, 65] width 81 height 20
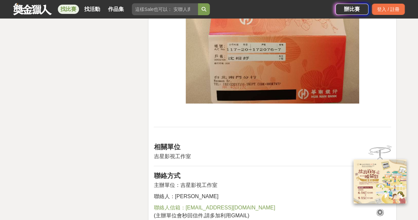
scroll to position [1255, 0]
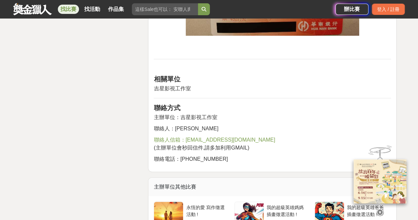
click at [335, 201] on div "我的超級英雄爸爸 插畫徵選活動 !" at bounding box center [352, 214] width 80 height 26
click at [335, 201] on div at bounding box center [329, 212] width 29 height 22
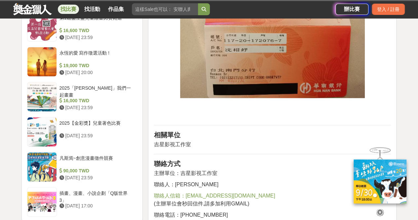
scroll to position [792, 0]
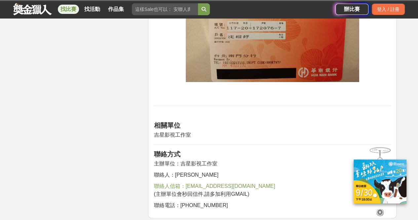
scroll to position [1209, 0]
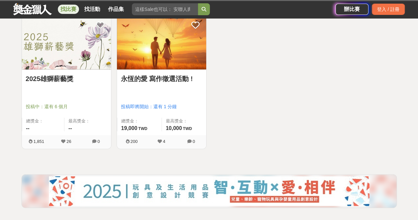
scroll to position [4627, 0]
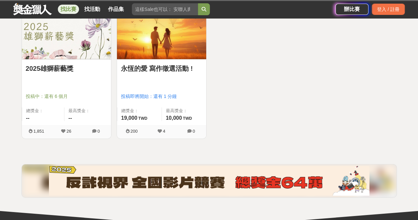
click at [72, 65] on link "2025雄獅薪藝獎" at bounding box center [66, 68] width 81 height 10
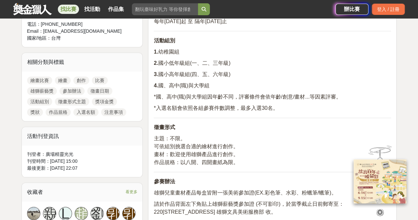
scroll to position [330, 0]
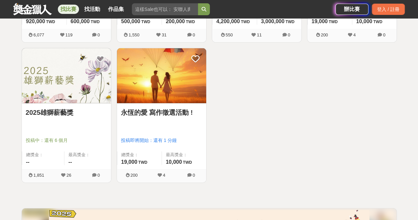
scroll to position [4561, 0]
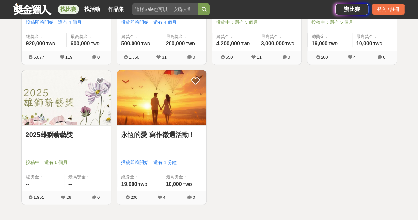
click at [66, 129] on link "2025雄獅薪藝獎" at bounding box center [66, 134] width 81 height 10
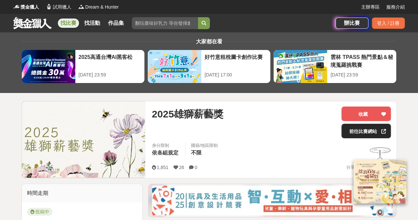
click at [360, 132] on link "前往比賽網站" at bounding box center [366, 130] width 50 height 15
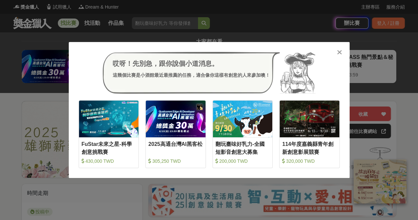
click at [339, 51] on icon at bounding box center [339, 52] width 5 height 7
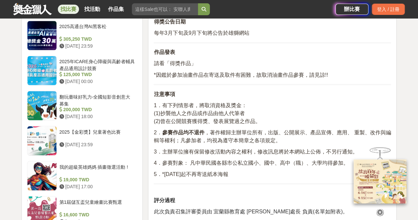
scroll to position [561, 0]
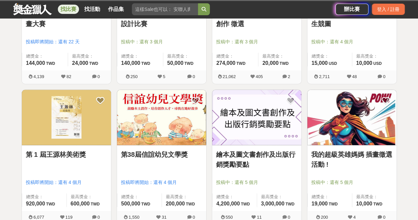
scroll to position [4395, 0]
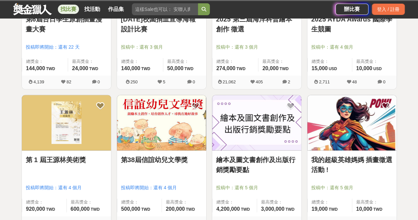
click at [71, 155] on link "第 1 屆王源林美術獎" at bounding box center [66, 160] width 81 height 10
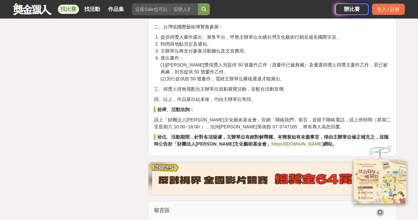
scroll to position [957, 0]
click at [271, 141] on strong "https//www.wylf.org.tw" at bounding box center [297, 143] width 52 height 5
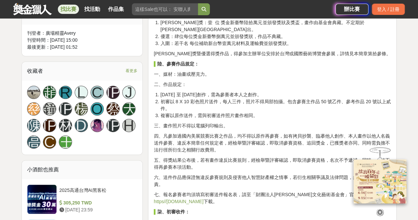
scroll to position [363, 0]
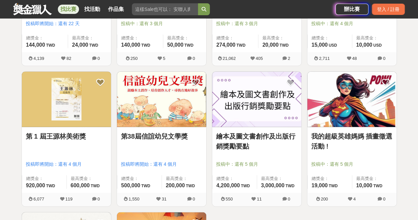
scroll to position [4428, 0]
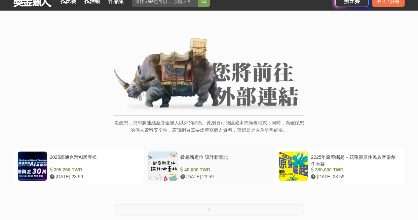
scroll to position [66, 0]
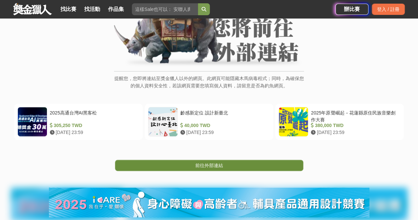
click at [194, 162] on link "前往外部連結" at bounding box center [209, 164] width 188 height 11
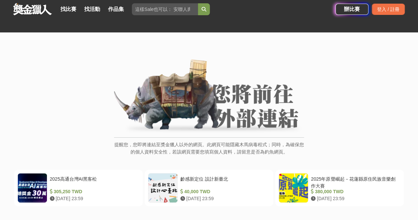
scroll to position [132, 0]
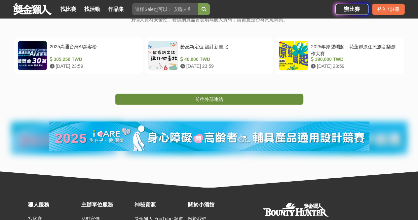
click at [201, 98] on span "前往外部連結" at bounding box center [209, 98] width 28 height 5
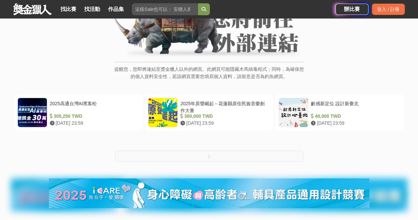
scroll to position [99, 0]
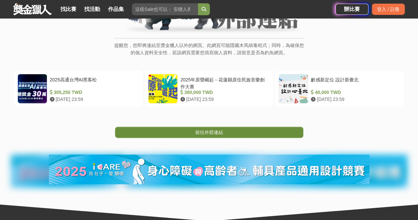
click at [209, 132] on span "前往外部連結" at bounding box center [209, 131] width 28 height 5
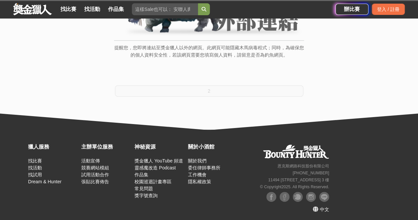
scroll to position [99, 0]
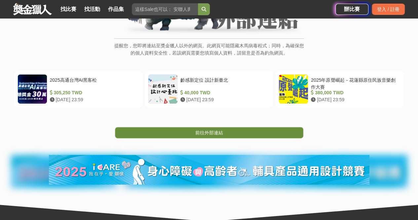
click at [219, 131] on span "前往外部連結" at bounding box center [209, 132] width 28 height 5
